Goal: Information Seeking & Learning: Learn about a topic

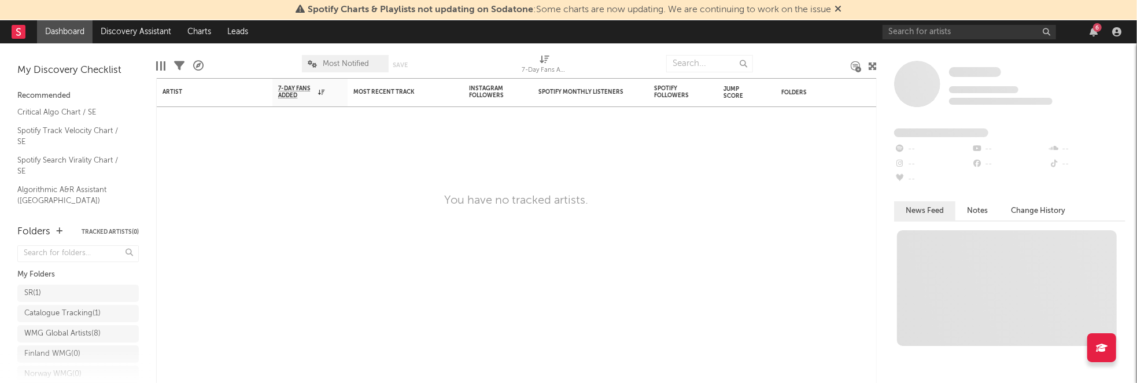
click at [356, 57] on span "Most Notified" at bounding box center [345, 63] width 87 height 17
click at [262, 60] on div at bounding box center [252, 63] width 81 height 29
click at [697, 65] on input "text" at bounding box center [709, 63] width 87 height 17
type input "[PERSON_NAME]"
click at [207, 94] on div "Artist" at bounding box center [206, 92] width 87 height 7
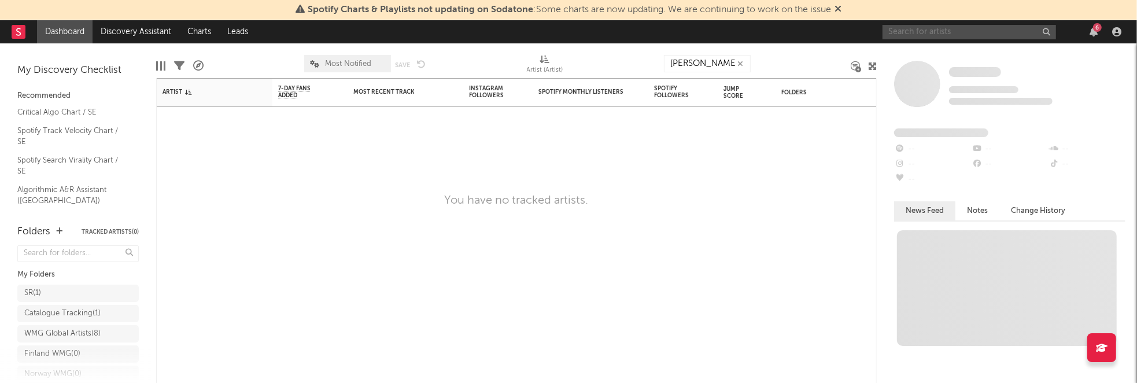
click at [968, 31] on input "text" at bounding box center [970, 32] width 174 height 14
type input "c.gam"
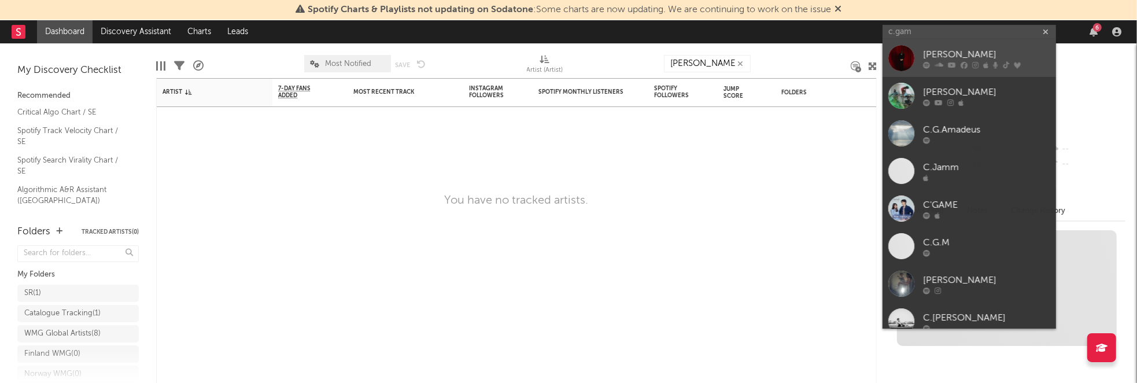
click at [949, 52] on div "[PERSON_NAME]" at bounding box center [986, 55] width 127 height 14
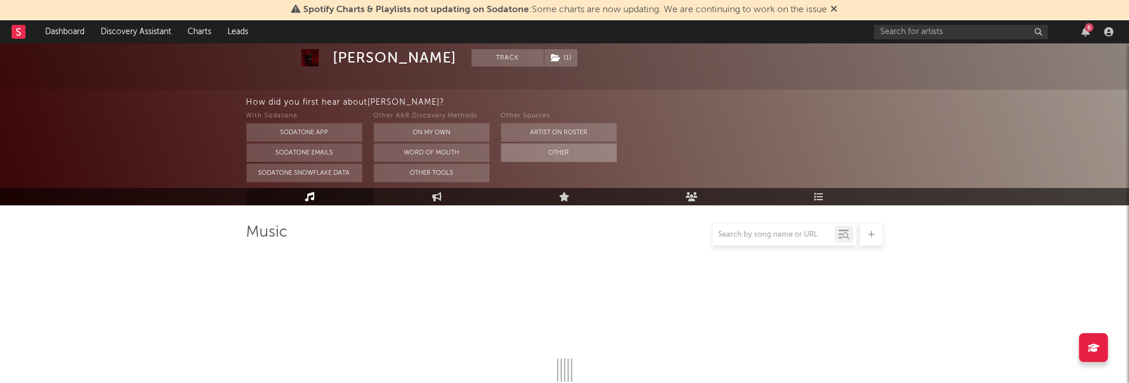
scroll to position [289, 0]
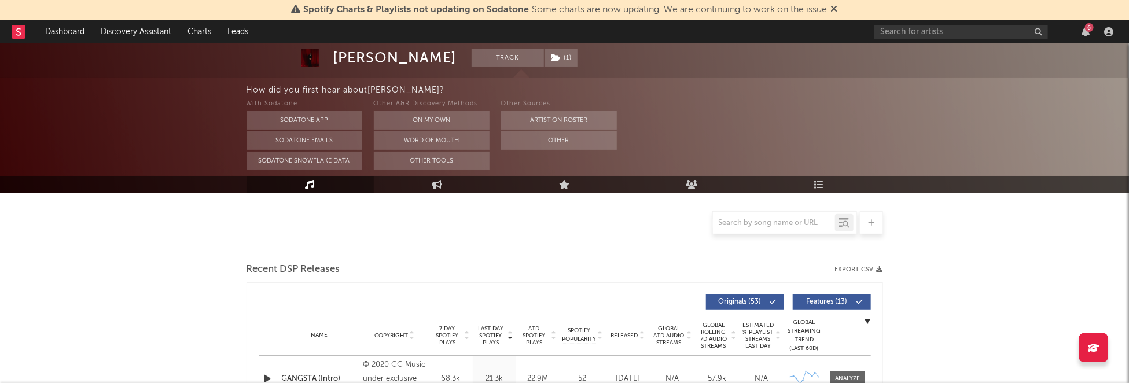
select select "6m"
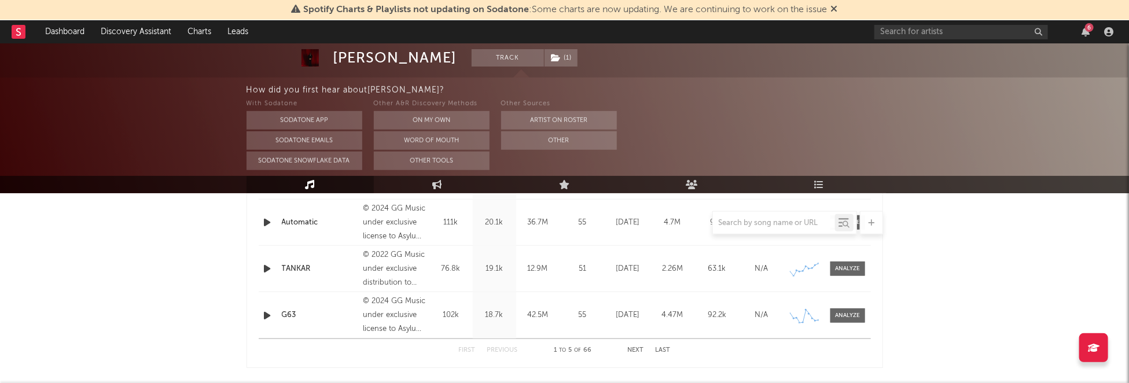
scroll to position [611, 0]
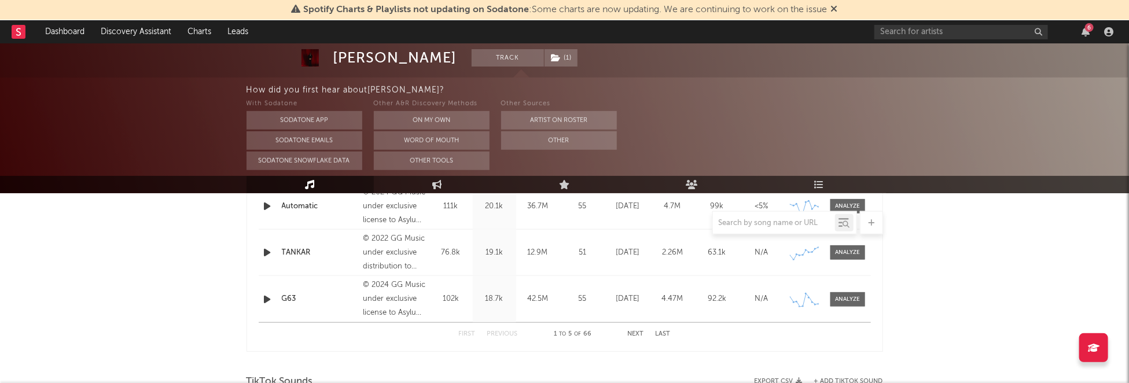
click at [819, 247] on div "Created with Highcharts 10.3.3" at bounding box center [804, 252] width 35 height 21
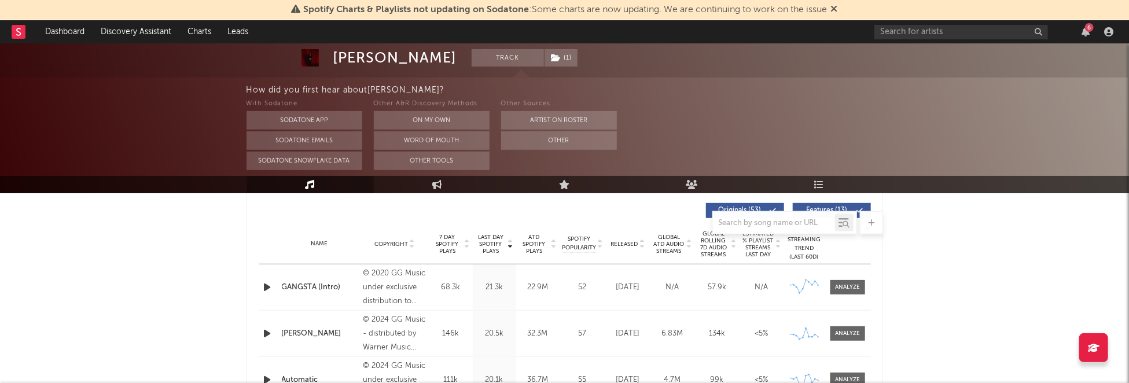
scroll to position [149, 0]
